Goal: Task Accomplishment & Management: Use online tool/utility

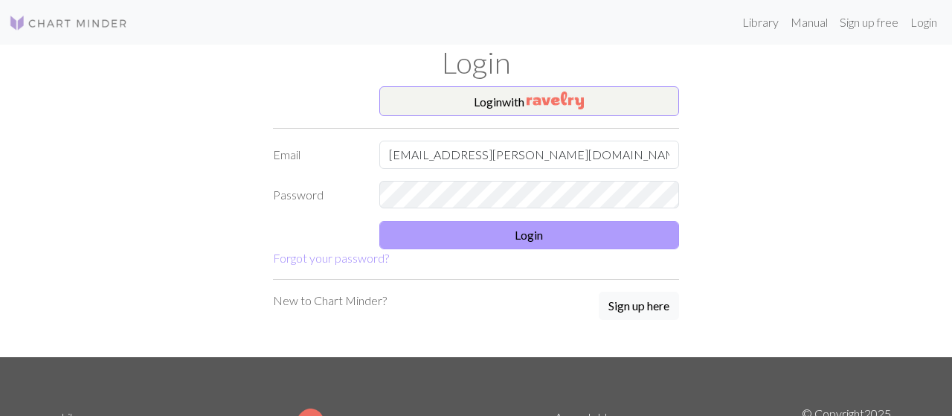
type input "[EMAIL_ADDRESS][PERSON_NAME][DOMAIN_NAME]"
click at [533, 238] on button "Login" at bounding box center [529, 235] width 301 height 28
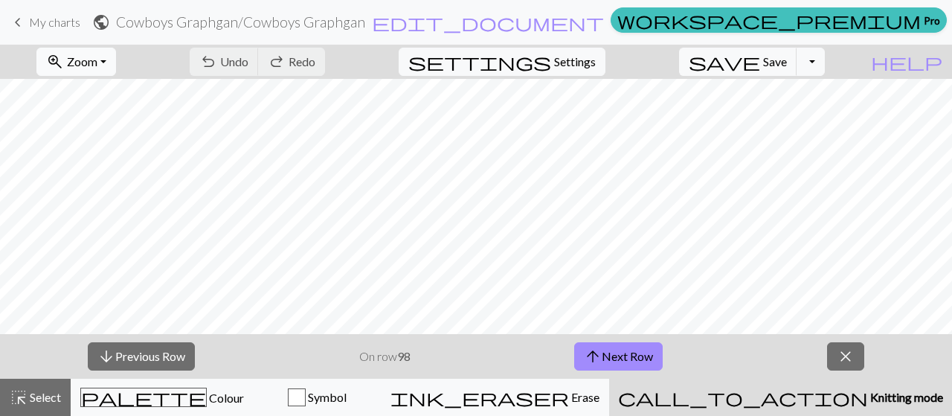
click at [97, 62] on span "Zoom" at bounding box center [82, 61] width 30 height 14
click at [129, 121] on button "Fit width" at bounding box center [97, 118] width 118 height 24
click at [760, 67] on span "save" at bounding box center [724, 61] width 71 height 21
click at [787, 60] on span "Save" at bounding box center [775, 61] width 24 height 14
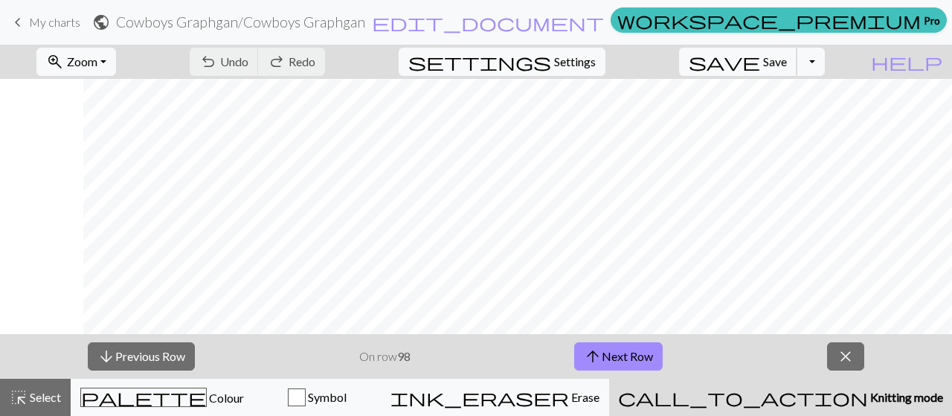
scroll to position [413, 266]
click at [787, 68] on span "Save" at bounding box center [775, 61] width 24 height 14
click at [787, 59] on span "Save" at bounding box center [775, 61] width 24 height 14
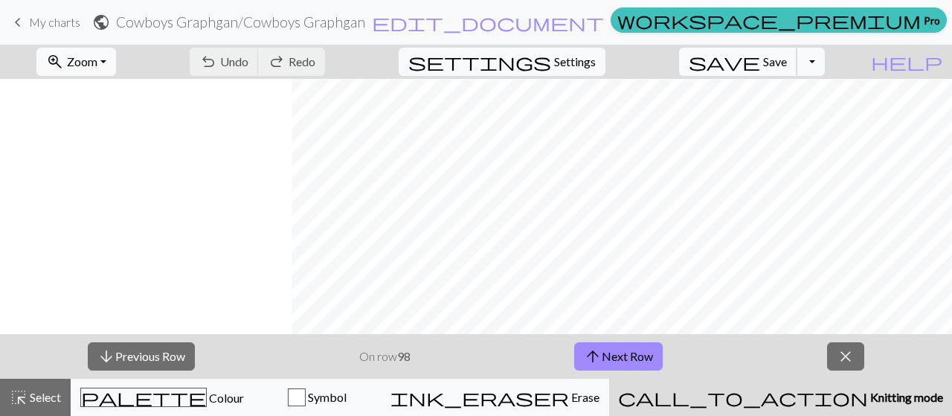
scroll to position [413, 771]
click at [760, 63] on span "save" at bounding box center [724, 61] width 71 height 21
click at [645, 358] on button "arrow_upward Next Row" at bounding box center [618, 356] width 89 height 28
click at [787, 64] on span "Save" at bounding box center [775, 61] width 24 height 14
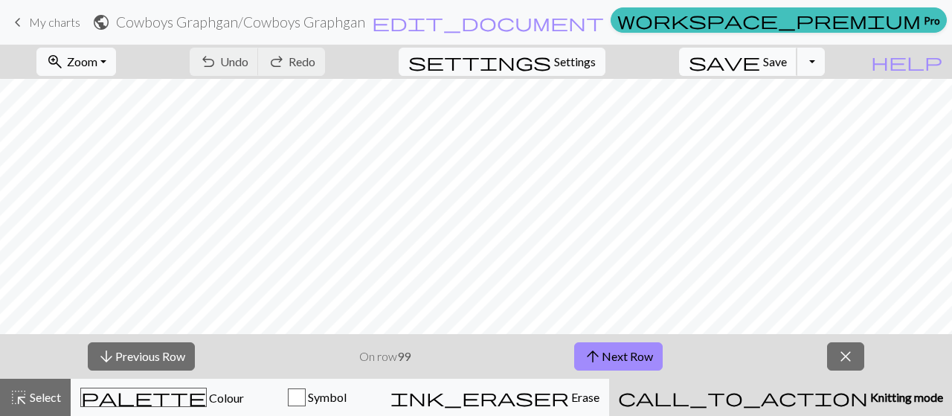
click at [760, 68] on span "save" at bounding box center [724, 61] width 71 height 21
click at [788, 71] on button "save Save Save" at bounding box center [738, 62] width 118 height 28
click at [633, 359] on button "arrow_upward Next Row" at bounding box center [618, 356] width 89 height 28
click at [760, 66] on span "save" at bounding box center [724, 61] width 71 height 21
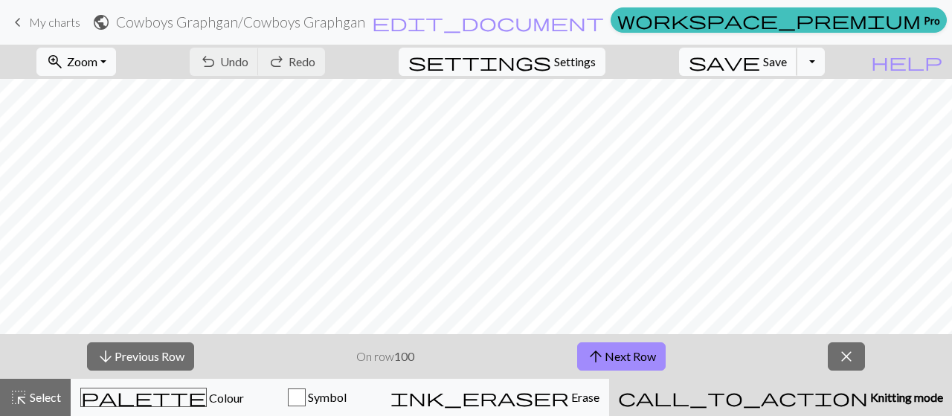
click at [786, 63] on button "save Save Save" at bounding box center [738, 62] width 118 height 28
click at [787, 59] on span "Save" at bounding box center [775, 61] width 24 height 14
click at [787, 68] on span "Save" at bounding box center [775, 61] width 24 height 14
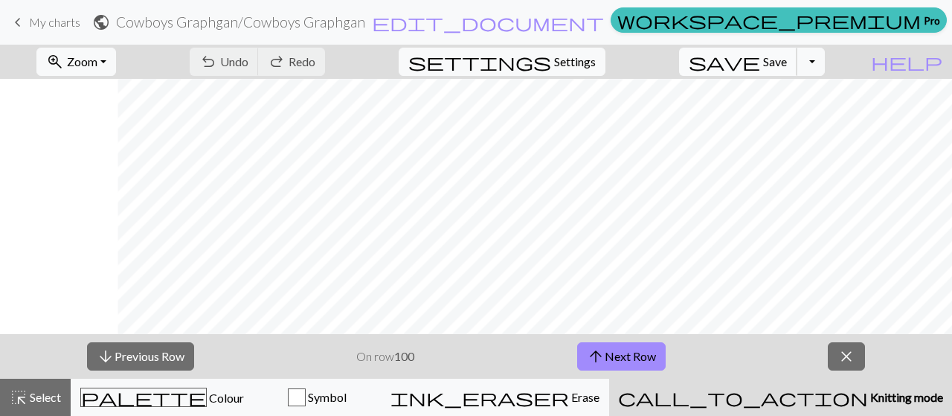
scroll to position [413, 771]
click at [787, 63] on span "Save" at bounding box center [775, 61] width 24 height 14
click at [601, 358] on span "arrow_upward" at bounding box center [596, 356] width 18 height 21
click at [787, 57] on span "Save" at bounding box center [775, 61] width 24 height 14
click at [785, 63] on button "save Save Save" at bounding box center [738, 62] width 118 height 28
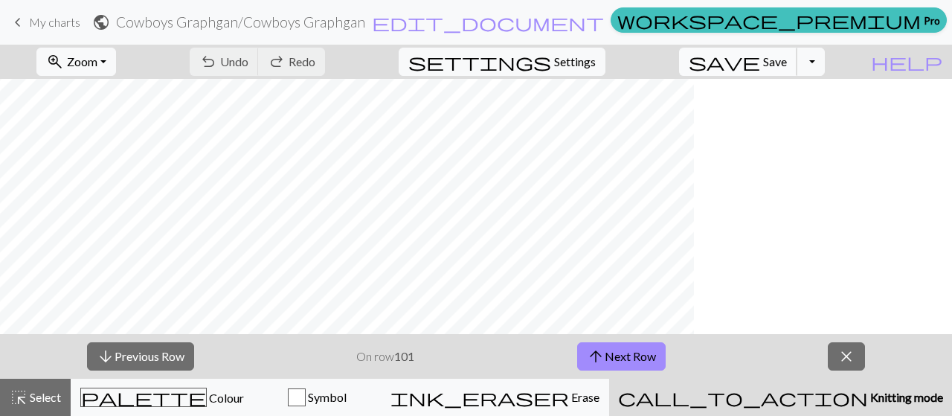
scroll to position [413, 0]
click at [760, 68] on span "save" at bounding box center [724, 61] width 71 height 21
